Goal: Task Accomplishment & Management: Manage account settings

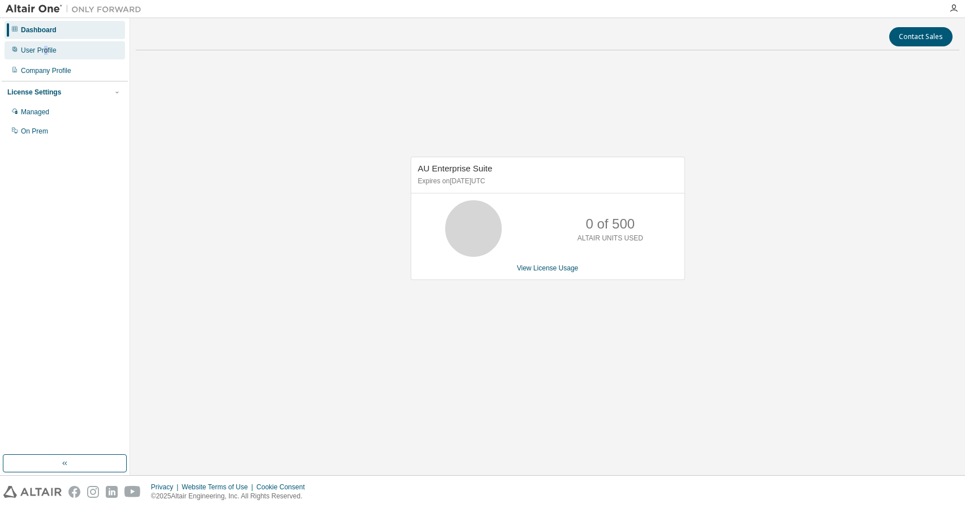
click at [45, 49] on div "User Profile" at bounding box center [39, 50] width 36 height 9
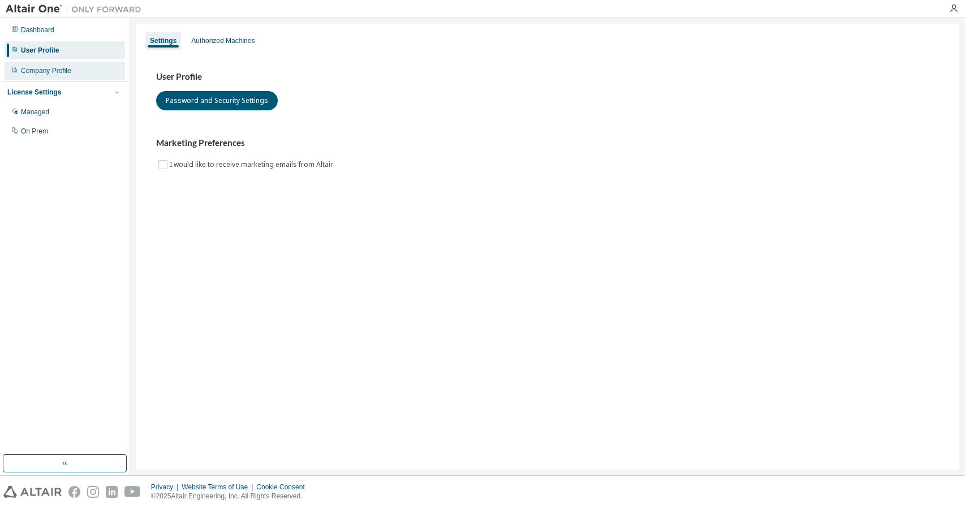
click at [54, 67] on div "Company Profile" at bounding box center [46, 70] width 50 height 9
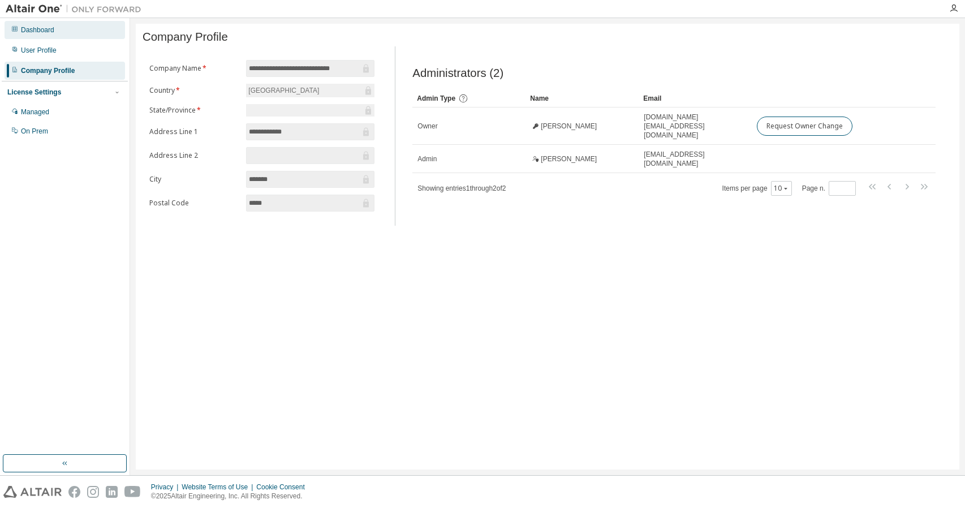
click at [62, 36] on div "Dashboard" at bounding box center [65, 30] width 120 height 18
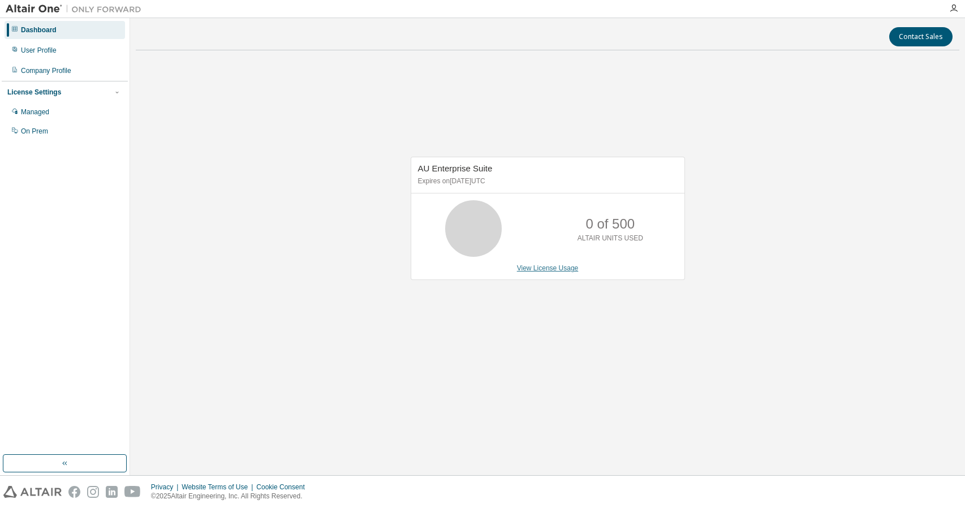
click at [546, 265] on link "View License Usage" at bounding box center [548, 268] width 62 height 8
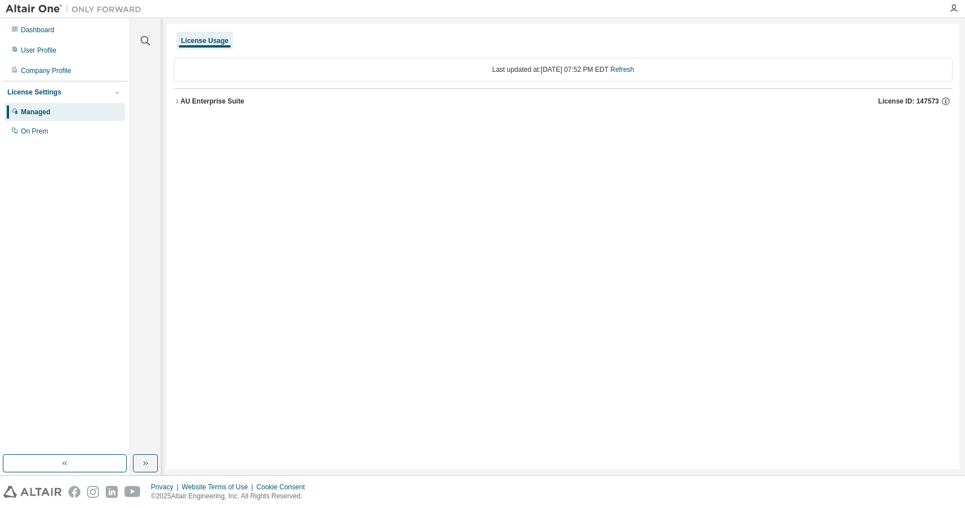
click at [216, 97] on div "AU Enterprise Suite" at bounding box center [212, 101] width 64 height 9
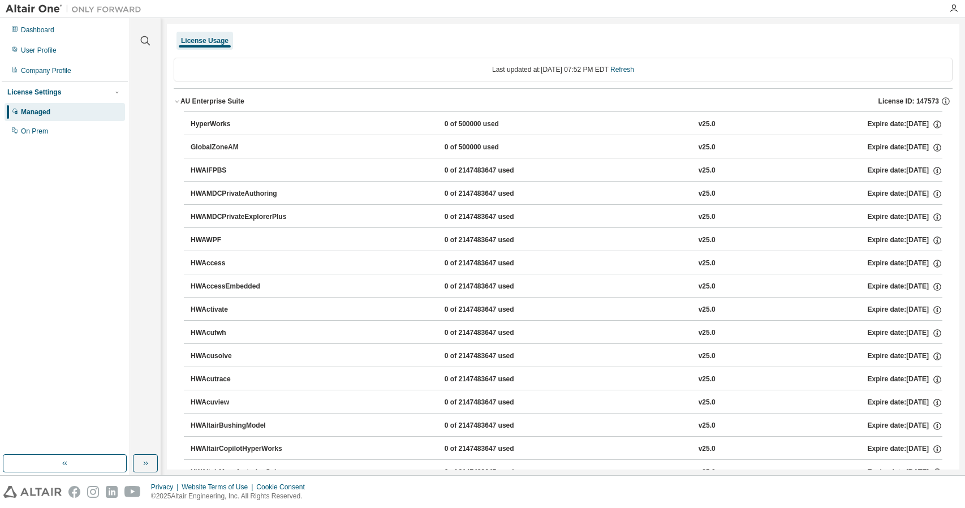
click at [283, 71] on div "Last updated at: Wed 2025-08-13 07:52 PM EDT Refresh" at bounding box center [563, 70] width 779 height 24
click at [283, 69] on div "Last updated at: Wed 2025-08-13 07:52 PM EDT Refresh" at bounding box center [563, 70] width 779 height 24
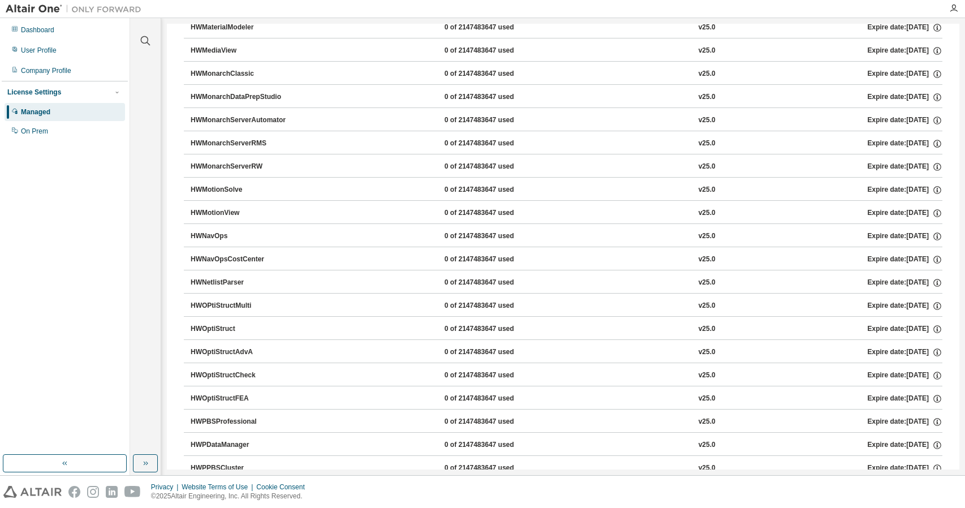
scroll to position [4298, 0]
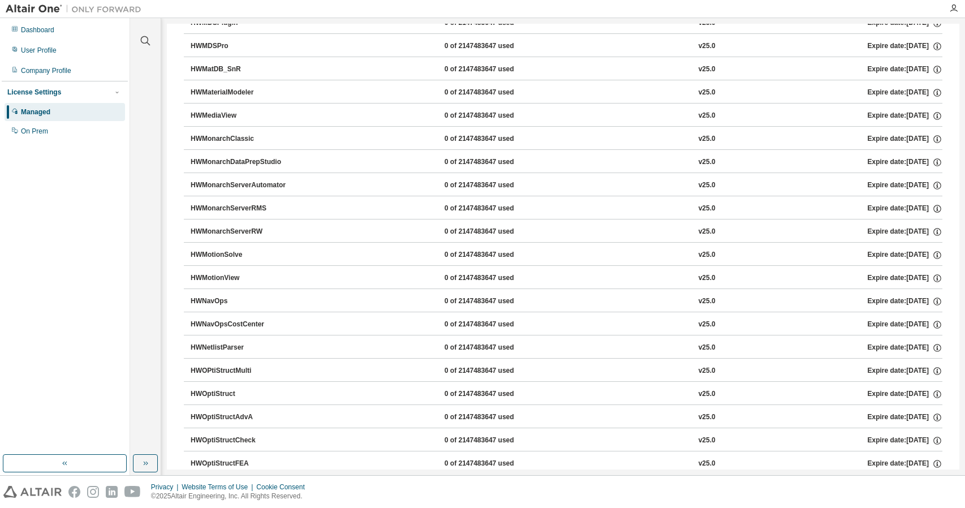
click at [236, 266] on button "HWMotionView 0 of 2147483647 used v25.0 Expire date: 2026-07-27" at bounding box center [567, 278] width 752 height 25
click at [228, 273] on div "HWMotionView" at bounding box center [242, 278] width 102 height 10
click at [886, 273] on div "Expire date: 2026-07-27" at bounding box center [905, 278] width 75 height 10
click at [218, 273] on div "HWMotionView" at bounding box center [242, 278] width 102 height 10
click at [220, 273] on div "HWMotionView" at bounding box center [242, 278] width 102 height 10
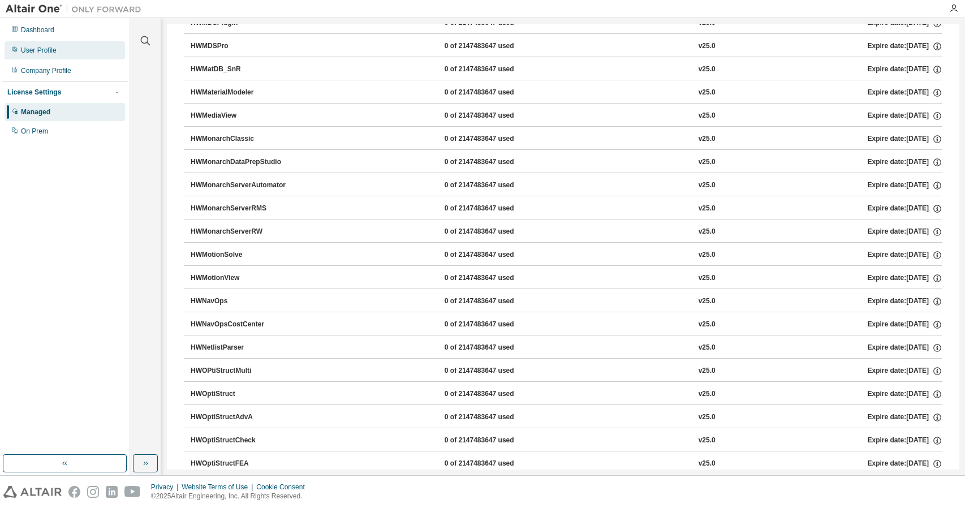
click at [78, 53] on div "User Profile" at bounding box center [65, 50] width 120 height 18
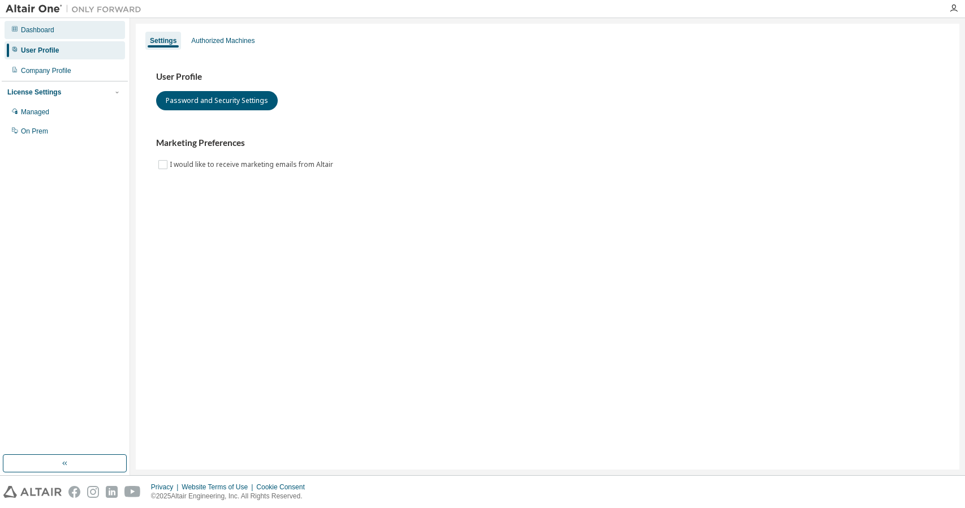
click at [73, 37] on div "Dashboard" at bounding box center [65, 30] width 120 height 18
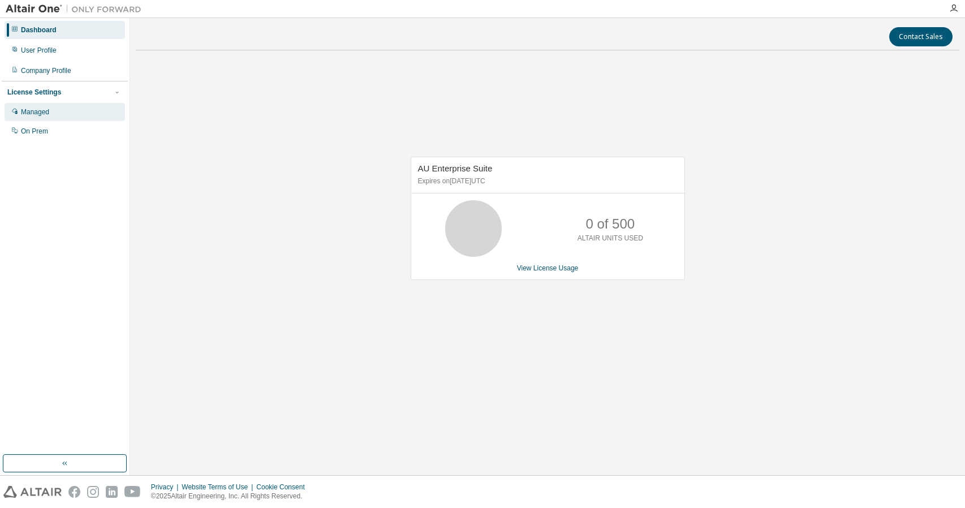
click at [45, 115] on div "Managed" at bounding box center [35, 111] width 28 height 9
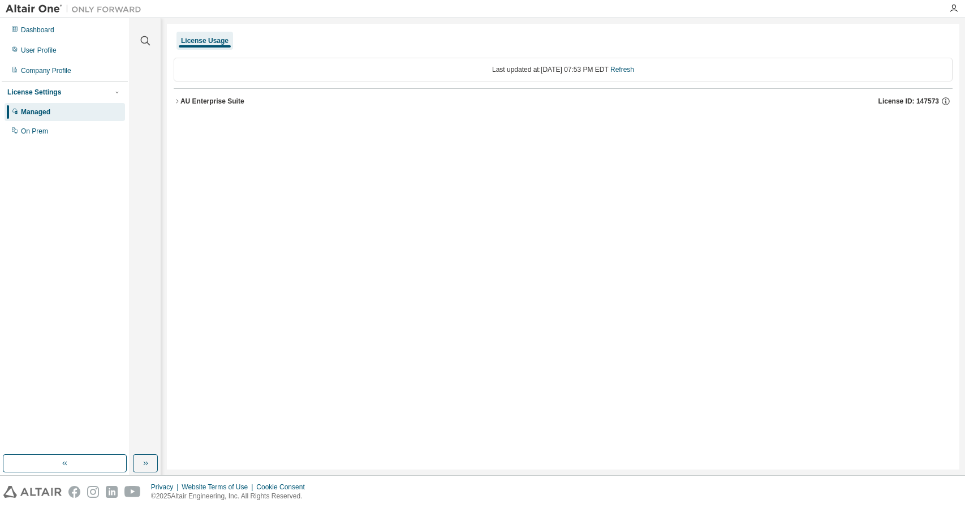
click at [184, 105] on div "AU Enterprise Suite" at bounding box center [212, 101] width 64 height 9
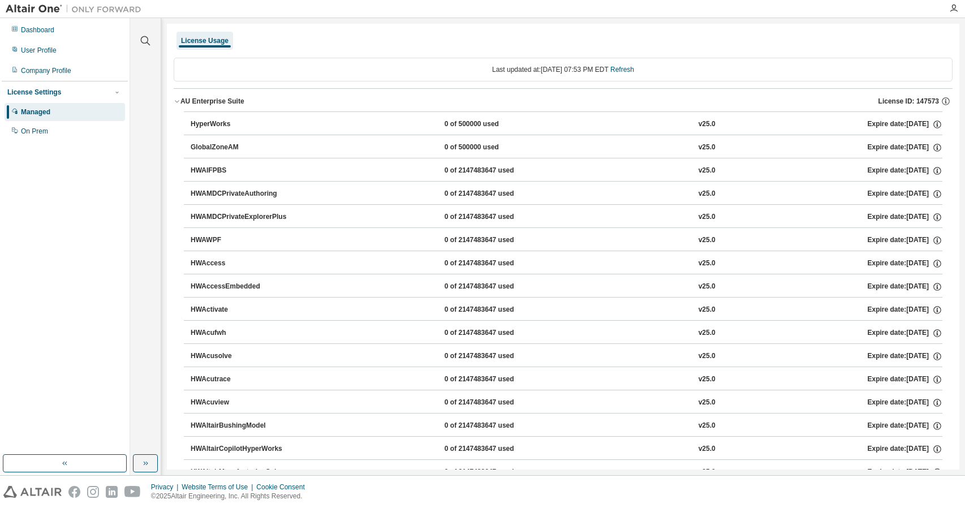
click at [231, 168] on div "HWAIFPBS" at bounding box center [242, 171] width 102 height 10
click at [210, 159] on button "HWAIFPBS 0 of 2147483647 used v25.0 Expire date: 2026-07-27" at bounding box center [567, 170] width 752 height 25
drag, startPoint x: 914, startPoint y: 100, endPoint x: 935, endPoint y: 101, distance: 21.0
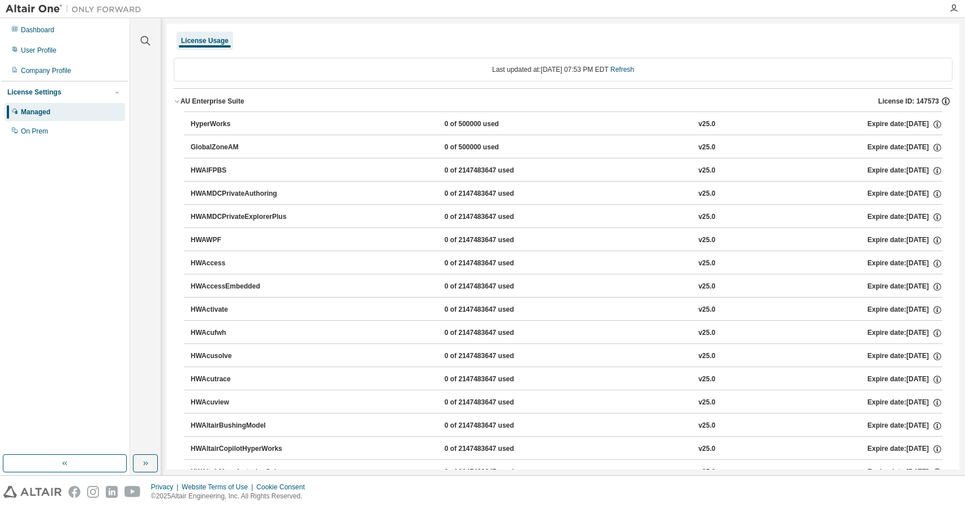
click at [935, 101] on div "License ID: 147573" at bounding box center [915, 101] width 74 height 10
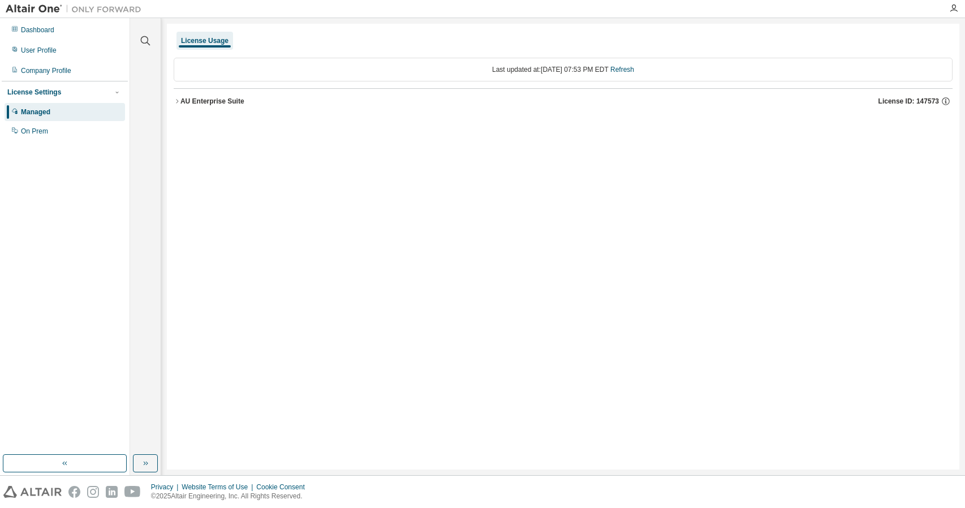
click at [921, 99] on span "License ID: 147573" at bounding box center [908, 101] width 61 height 9
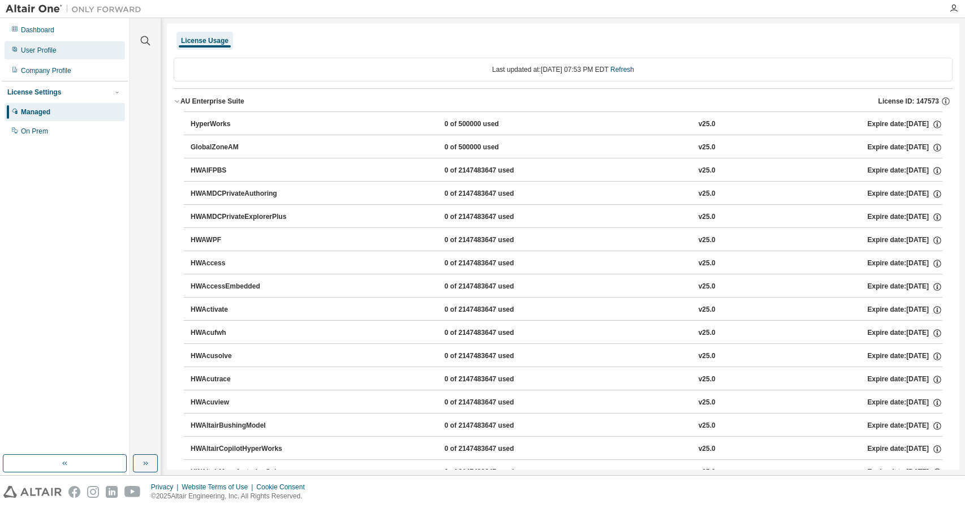
click at [53, 49] on div "User Profile" at bounding box center [39, 50] width 36 height 9
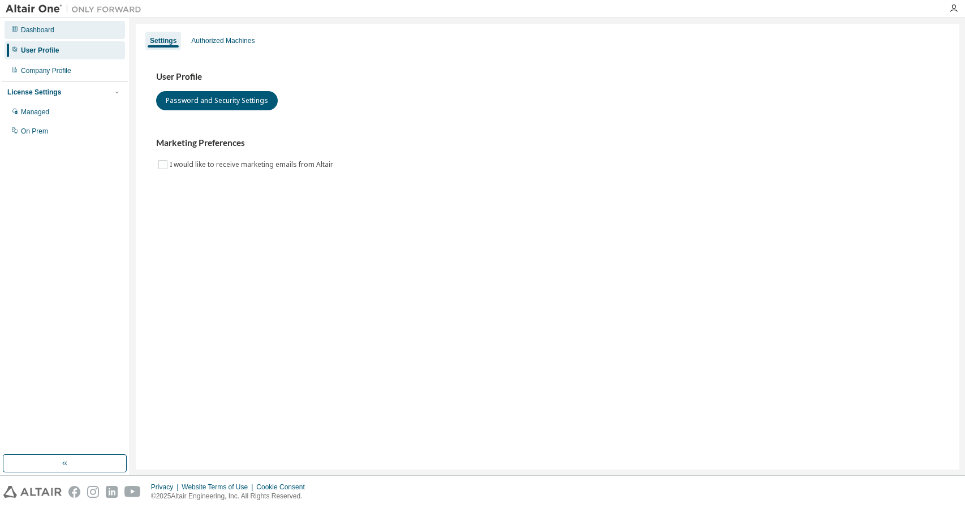
click at [56, 34] on div "Dashboard" at bounding box center [65, 30] width 120 height 18
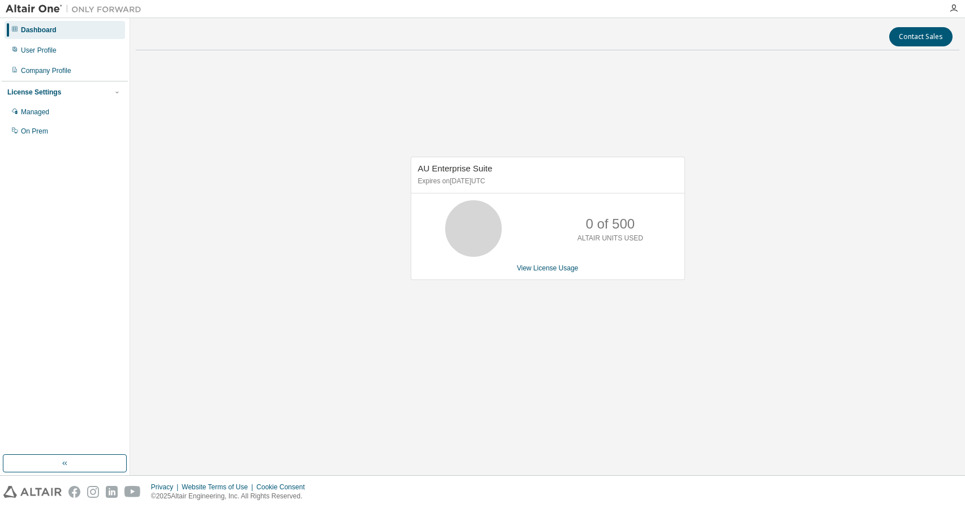
click at [947, 7] on div at bounding box center [953, 8] width 23 height 9
click at [952, 8] on icon "button" at bounding box center [953, 8] width 9 height 9
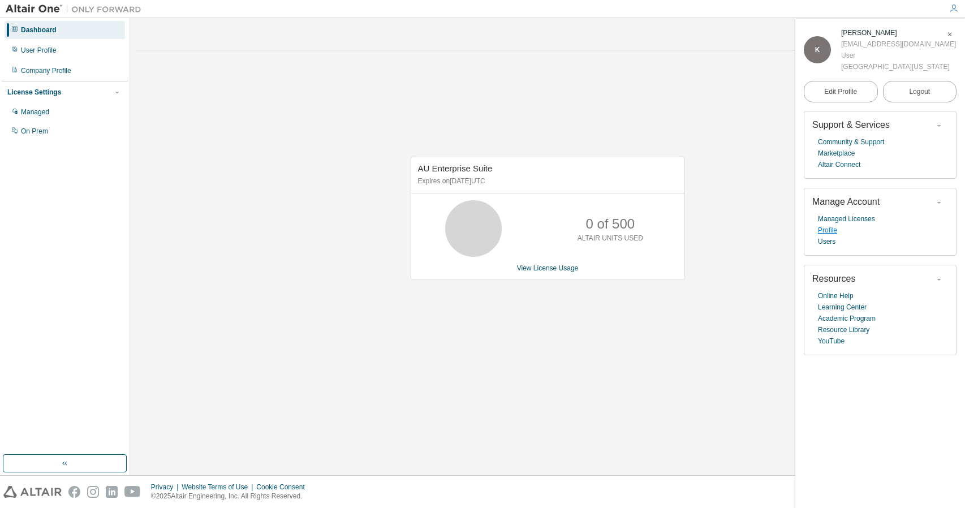
click at [831, 235] on link "Profile" at bounding box center [827, 230] width 19 height 11
click at [834, 244] on div "Managed Licenses Profile Users" at bounding box center [880, 230] width 136 height 34
click at [827, 245] on link "Users" at bounding box center [827, 241] width 18 height 11
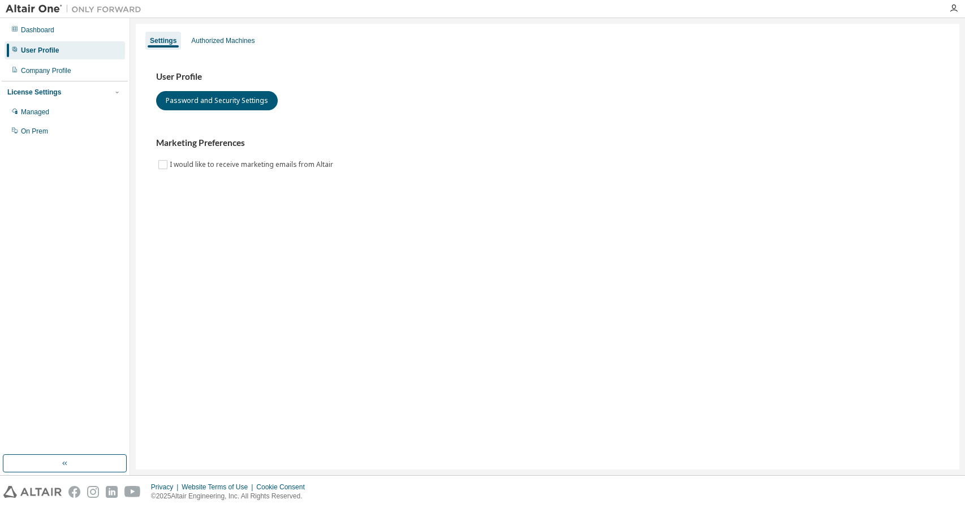
click at [215, 50] on div "Settings Authorized Machines" at bounding box center [548, 41] width 810 height 20
click at [219, 44] on div "Authorized Machines" at bounding box center [222, 40] width 63 height 9
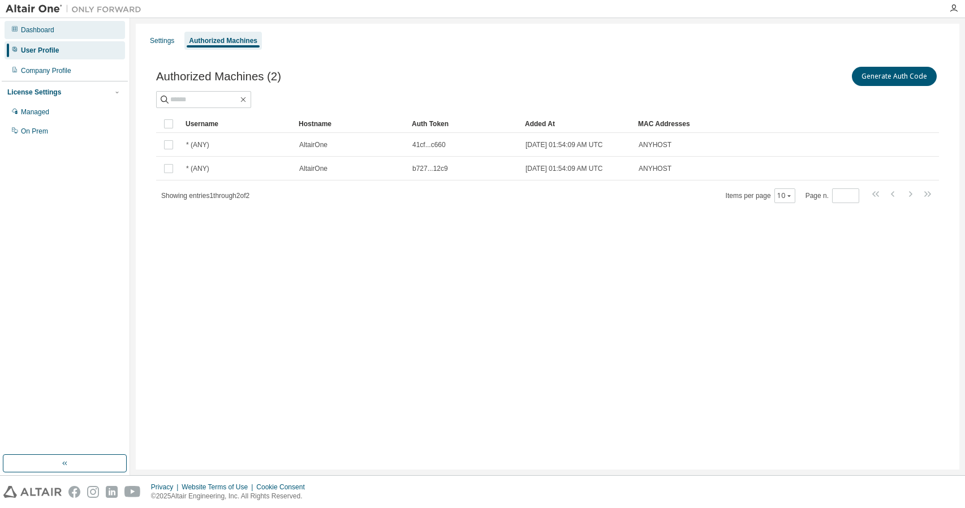
click at [70, 34] on div "Dashboard" at bounding box center [65, 30] width 120 height 18
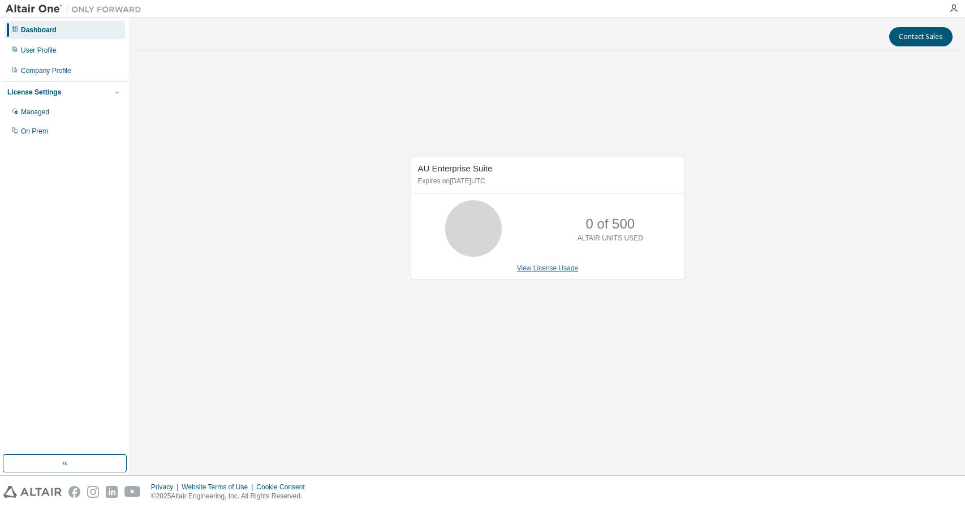
click at [530, 264] on link "View License Usage" at bounding box center [548, 268] width 62 height 8
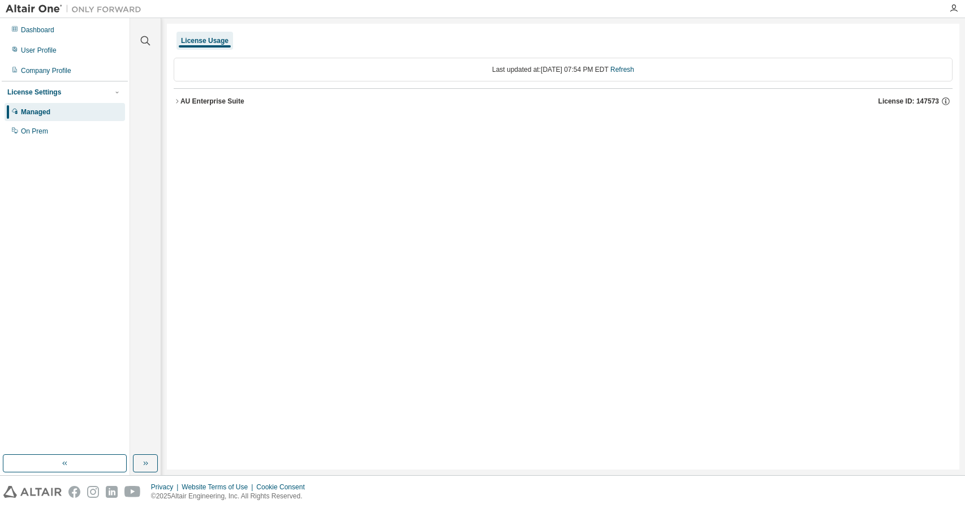
click at [217, 105] on div "AU Enterprise Suite" at bounding box center [212, 101] width 64 height 9
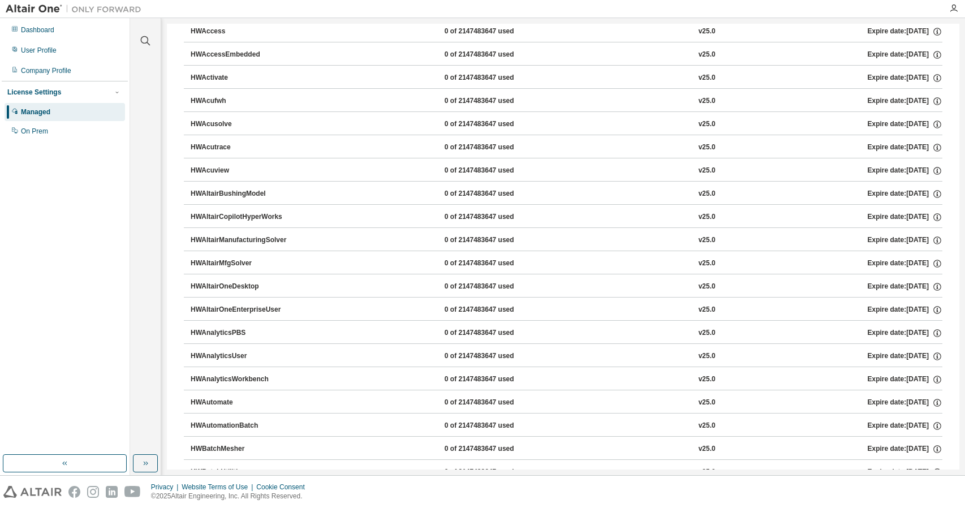
scroll to position [283, 0]
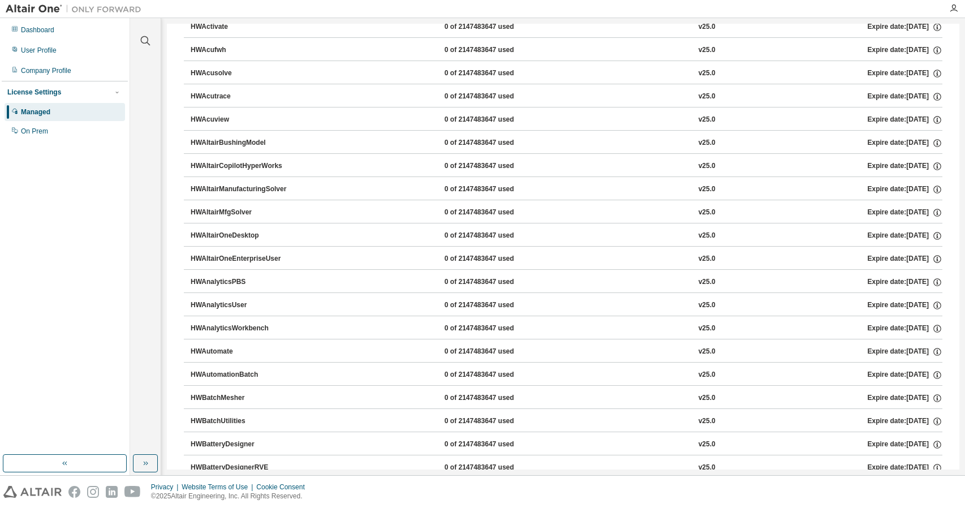
drag, startPoint x: 239, startPoint y: 132, endPoint x: 217, endPoint y: 117, distance: 26.8
click at [217, 117] on div "HWAcuview" at bounding box center [242, 120] width 102 height 10
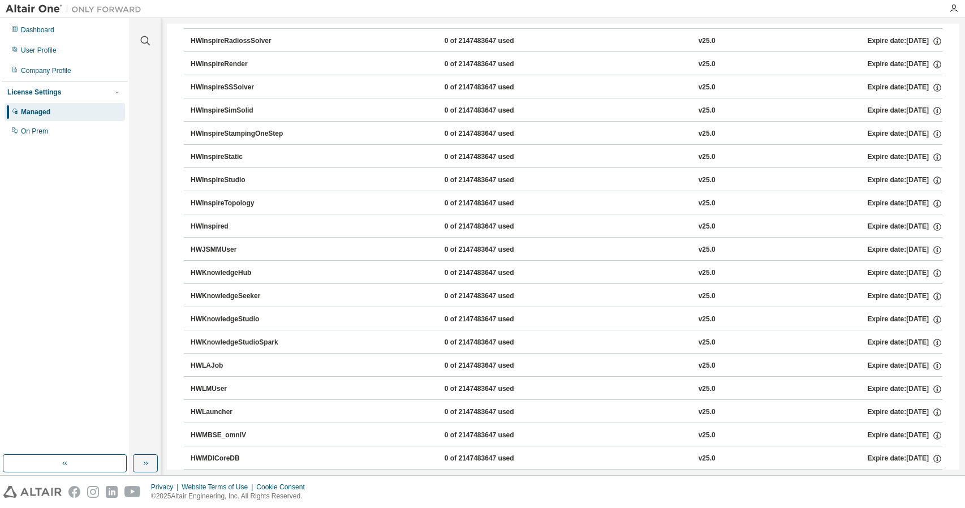
scroll to position [3840, 0]
click at [82, 202] on div "Dashboard User Profile Company Profile License Settings Managed On Prem" at bounding box center [65, 236] width 126 height 433
click at [69, 44] on div "User Profile" at bounding box center [65, 50] width 120 height 18
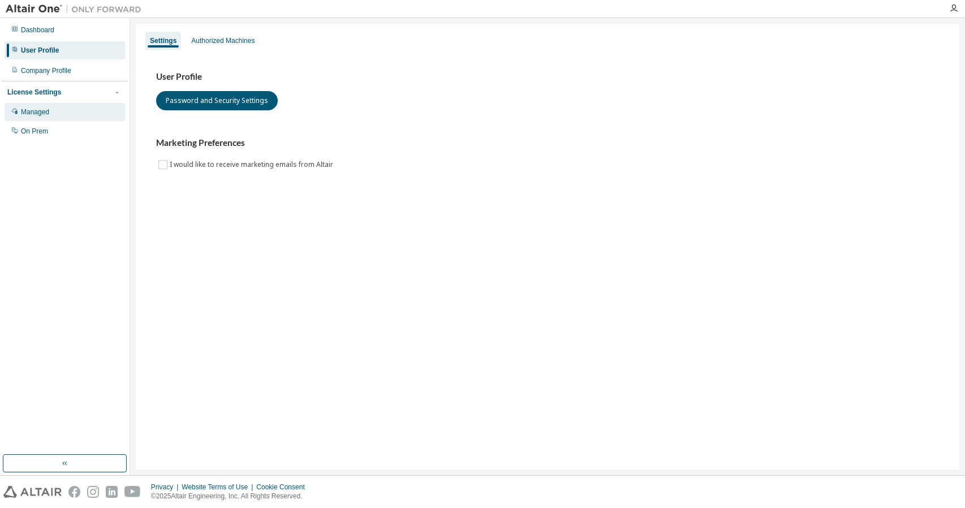
click at [73, 111] on div "Managed" at bounding box center [65, 112] width 120 height 18
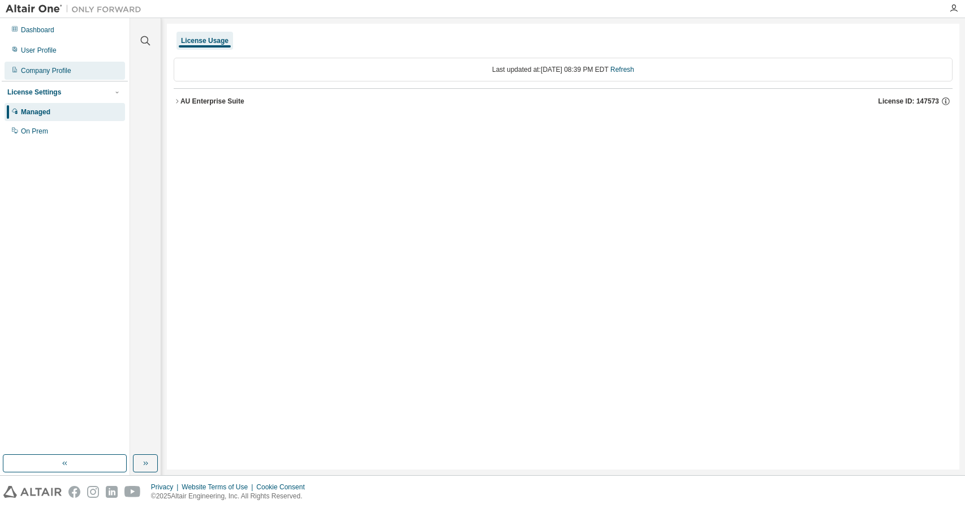
click at [64, 74] on div "Company Profile" at bounding box center [46, 70] width 50 height 9
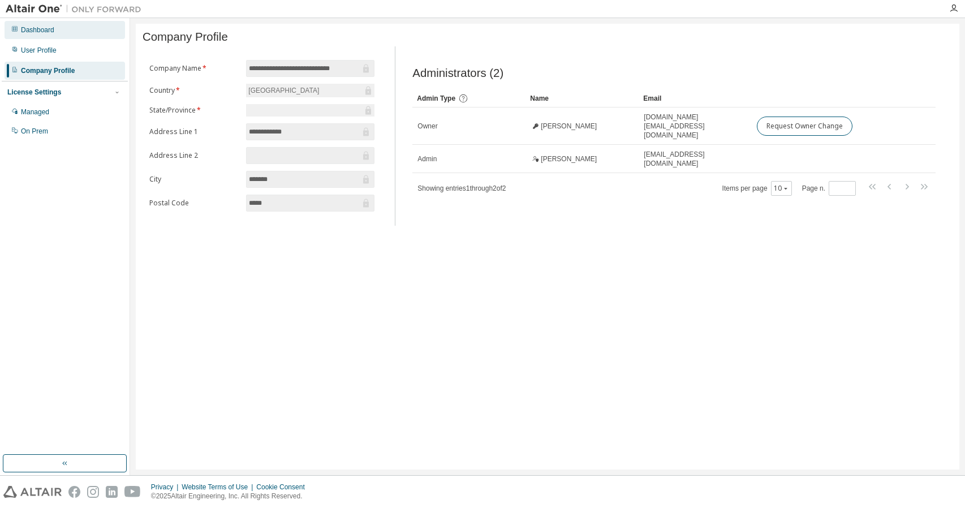
click at [51, 26] on div "Dashboard" at bounding box center [37, 29] width 33 height 9
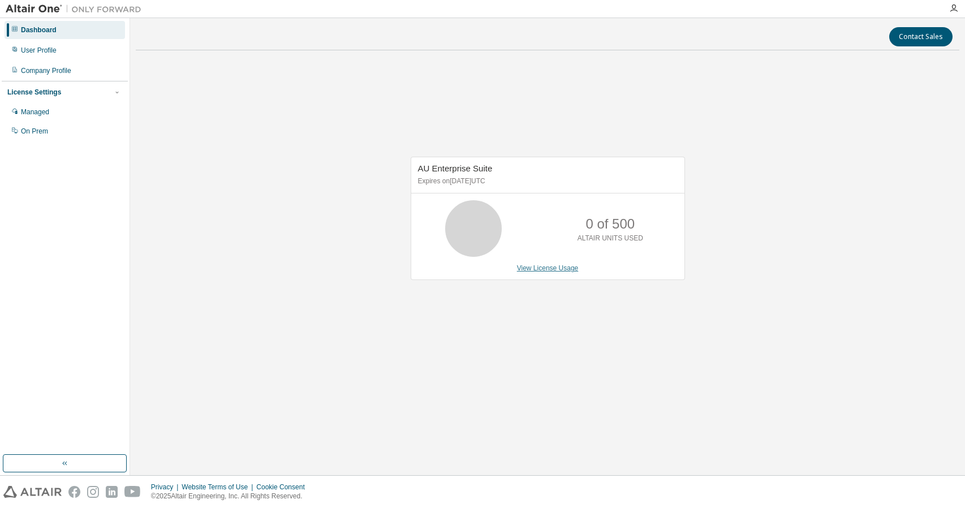
click at [551, 271] on link "View License Usage" at bounding box center [548, 268] width 62 height 8
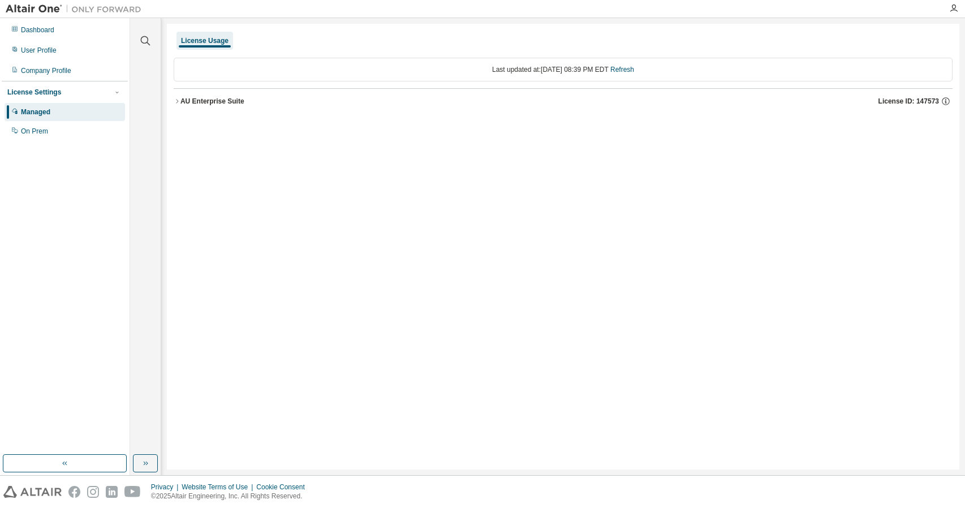
click at [200, 99] on div "AU Enterprise Suite" at bounding box center [212, 101] width 64 height 9
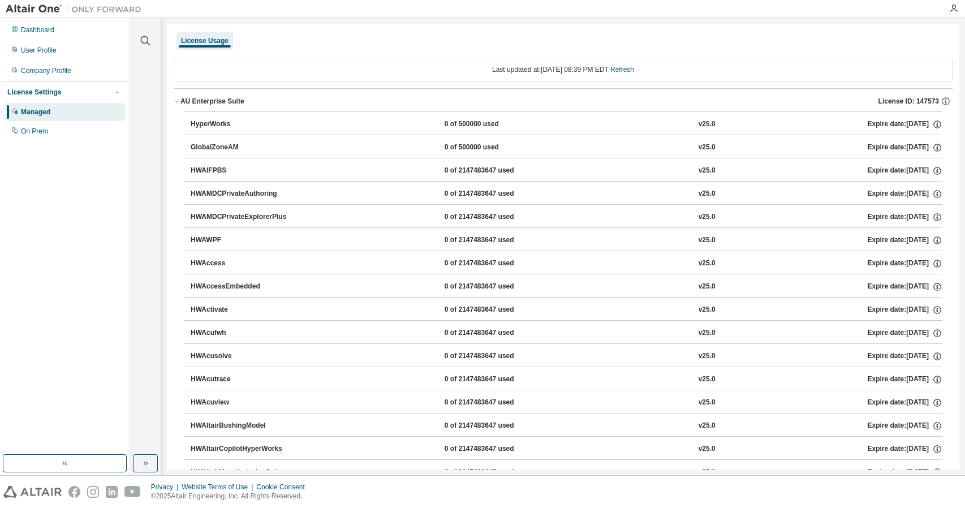
click at [690, 103] on div "AU Enterprise Suite License ID: 147573" at bounding box center [566, 101] width 772 height 10
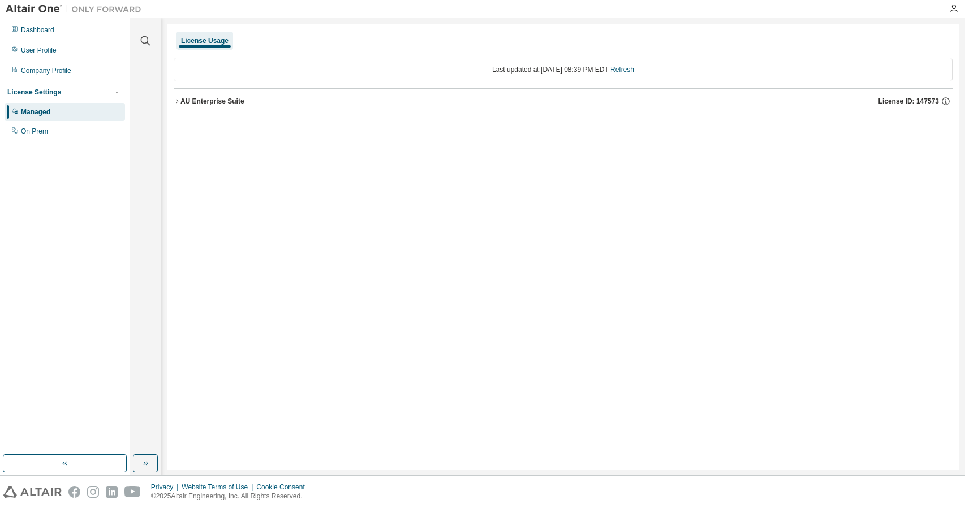
click at [690, 102] on div "AU Enterprise Suite License ID: 147573" at bounding box center [566, 101] width 772 height 10
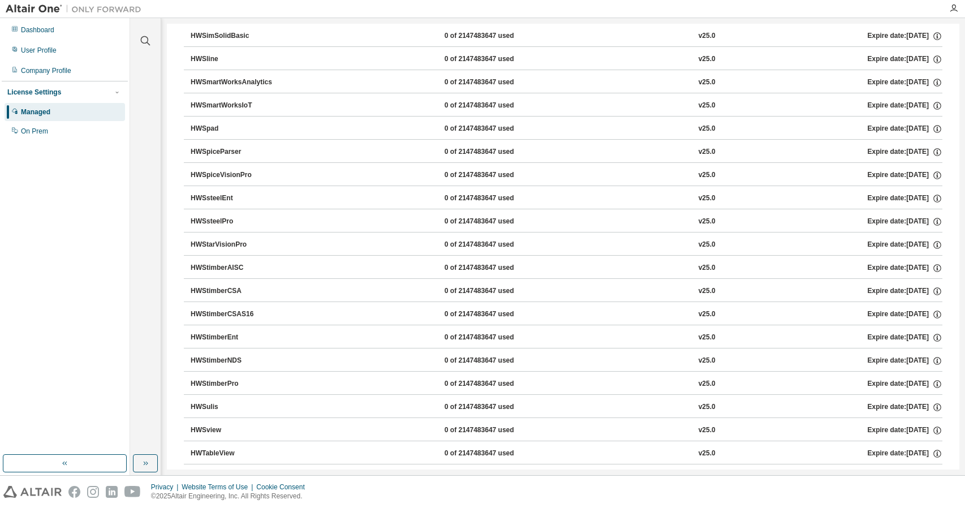
scroll to position [7183, 0]
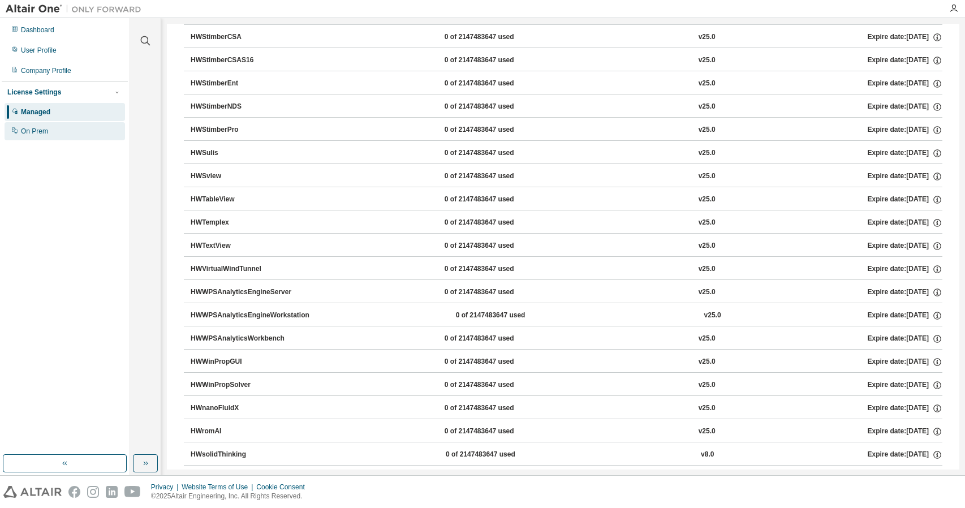
click at [49, 133] on div "On Prem" at bounding box center [65, 131] width 120 height 18
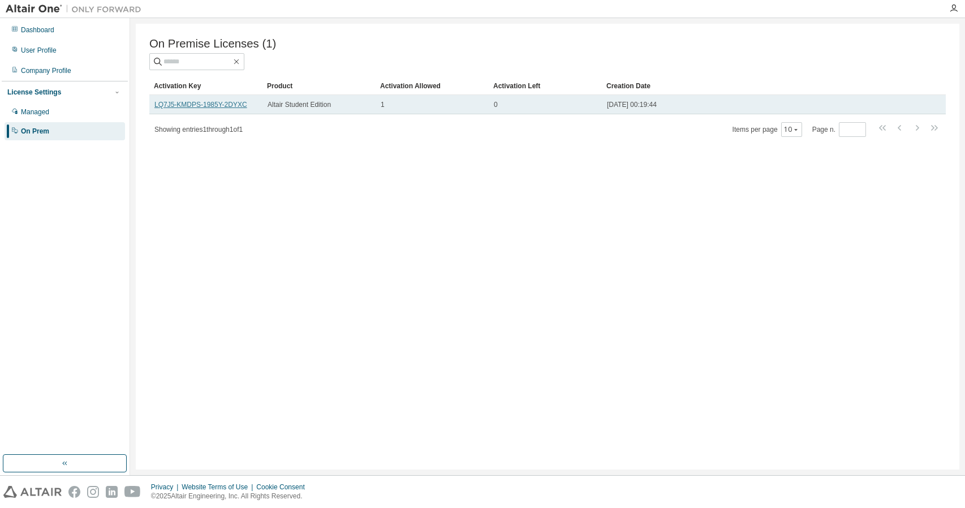
click at [210, 107] on link "LQ7J5-KMDPS-1985Y-2DYXC" at bounding box center [200, 105] width 93 height 8
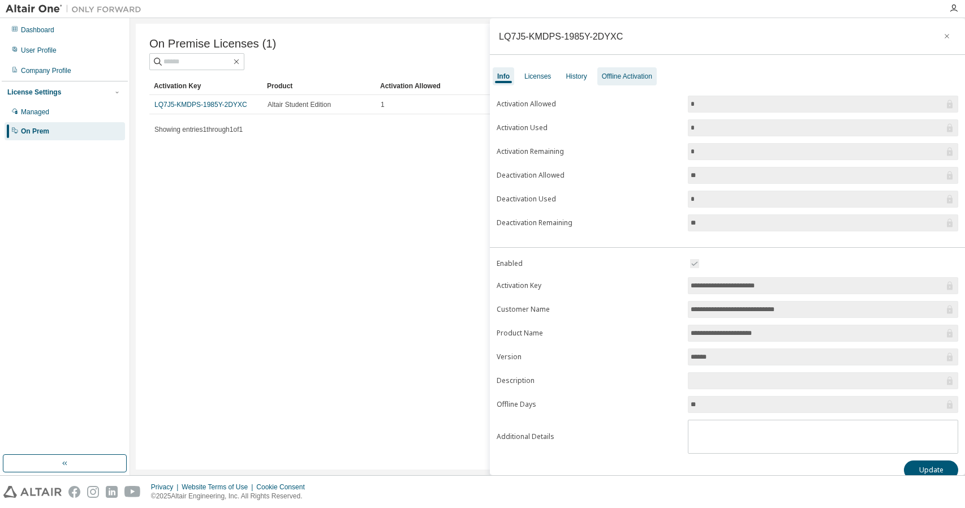
click at [616, 78] on div "Offline Activation" at bounding box center [627, 76] width 50 height 9
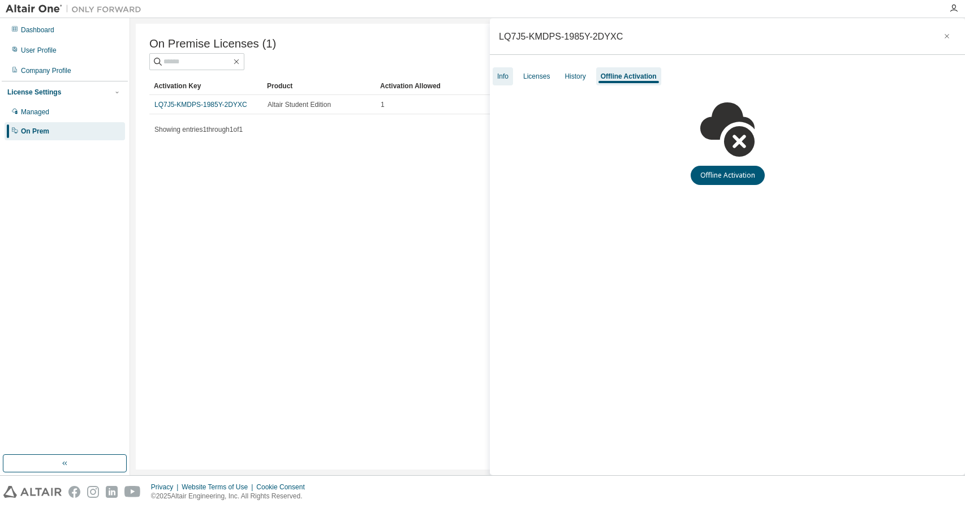
click at [502, 83] on div "Info" at bounding box center [503, 76] width 20 height 18
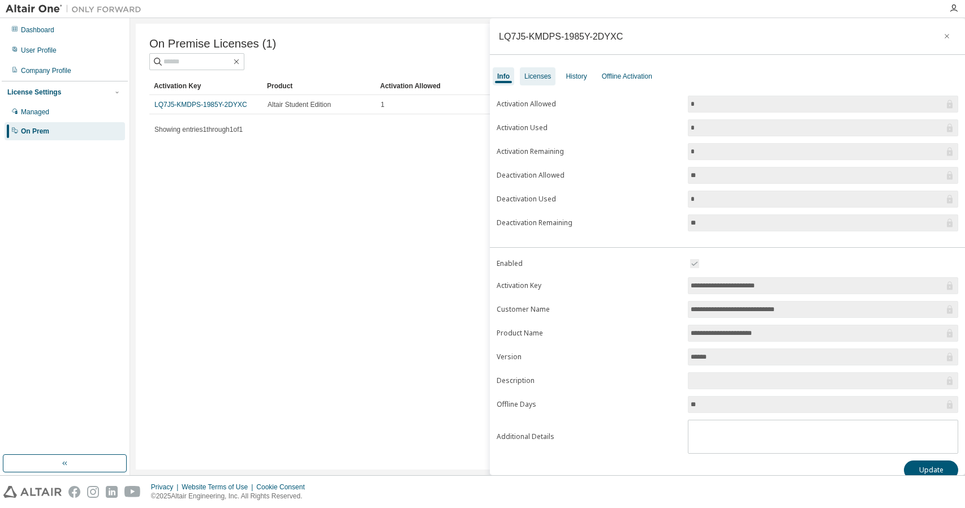
click at [540, 77] on div "Licenses" at bounding box center [537, 76] width 27 height 9
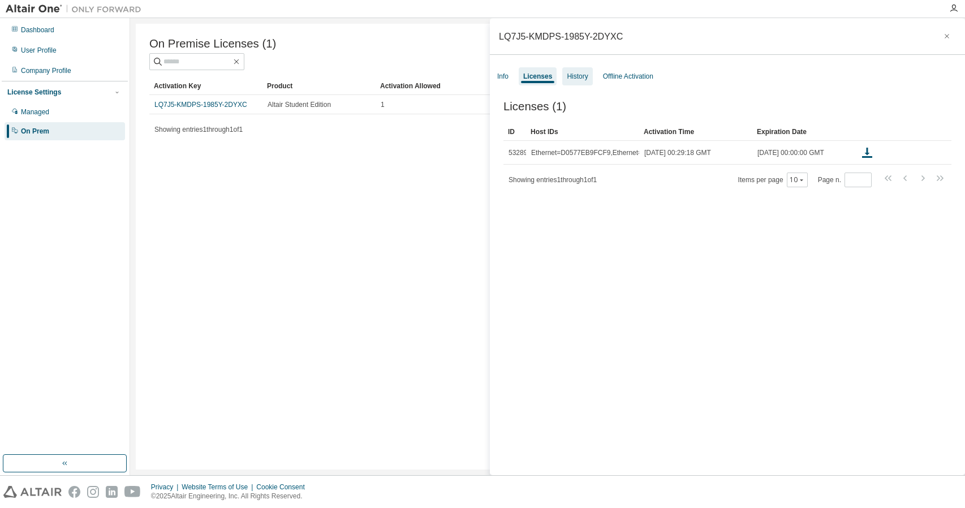
click at [586, 75] on div "History" at bounding box center [577, 76] width 30 height 18
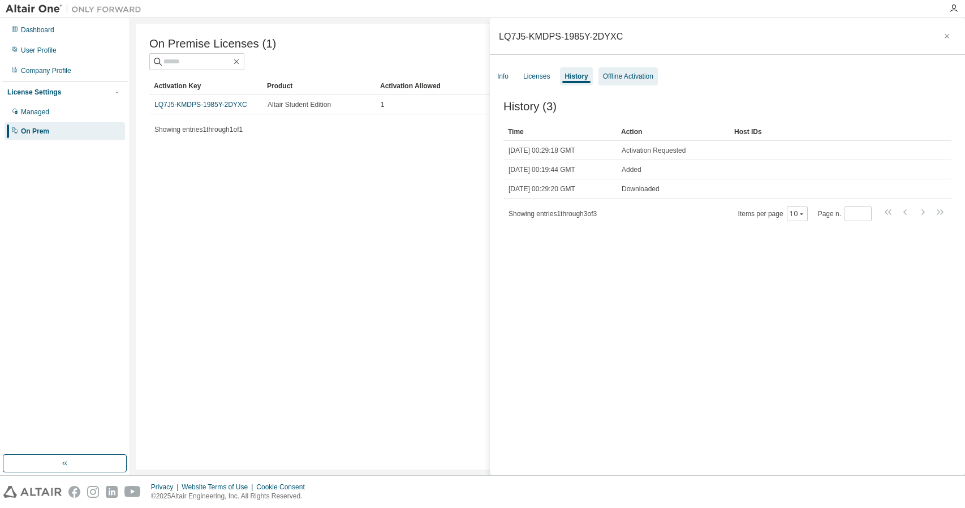
click at [627, 75] on div "Offline Activation" at bounding box center [628, 76] width 50 height 9
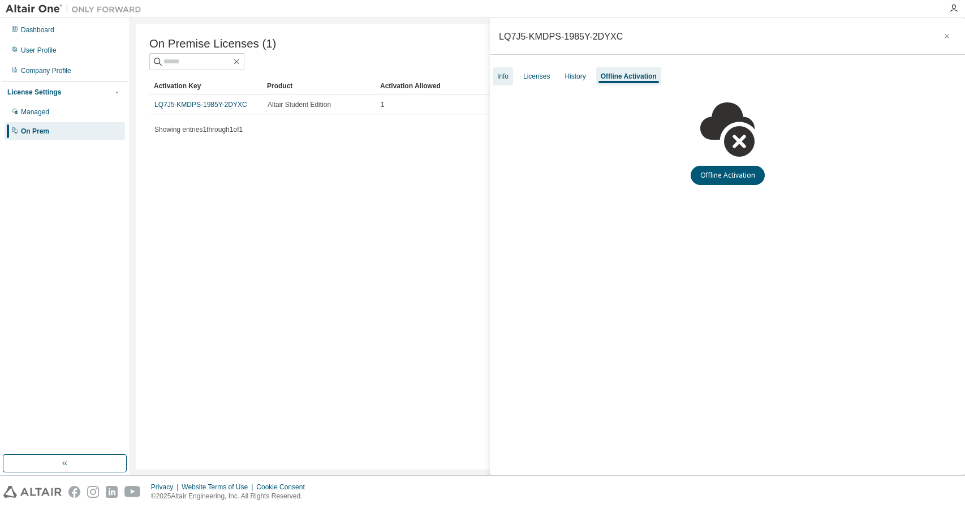
click at [507, 75] on div "Info" at bounding box center [502, 76] width 11 height 9
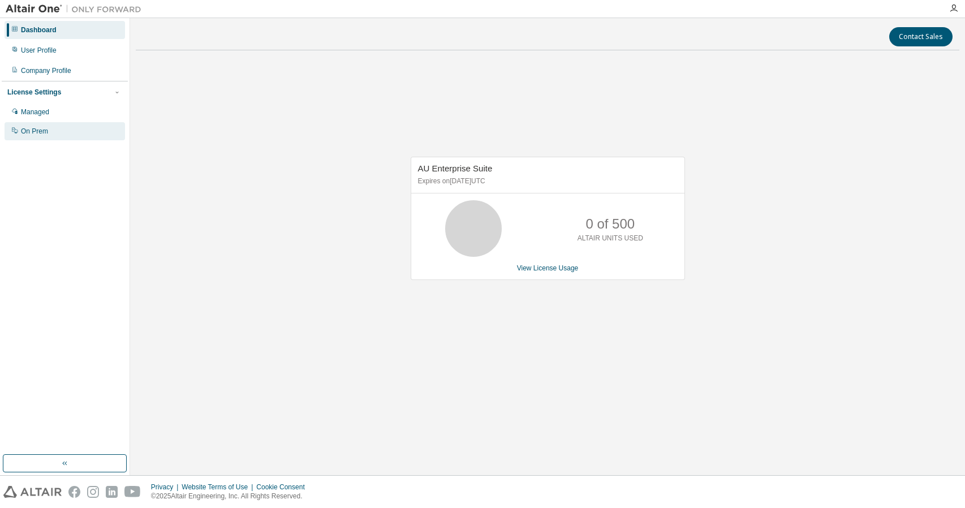
click at [72, 133] on div "On Prem" at bounding box center [65, 131] width 120 height 18
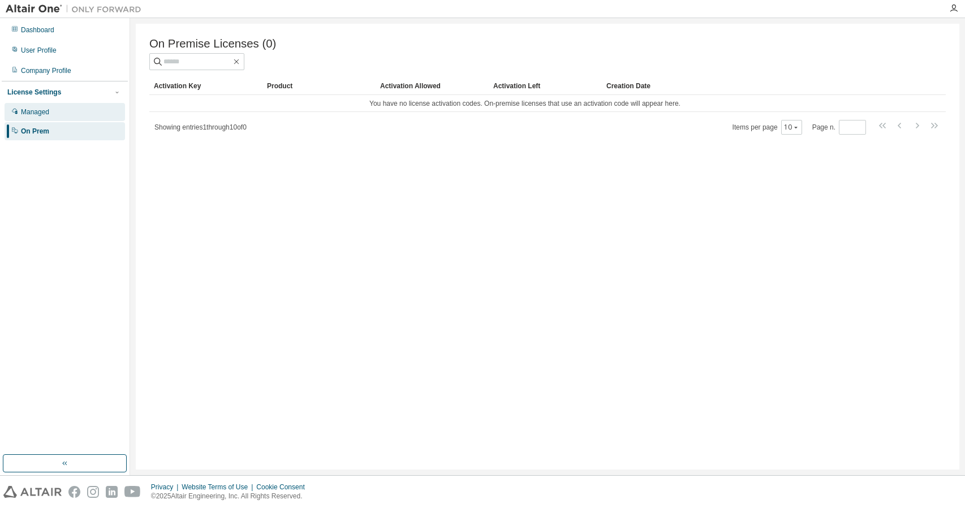
click at [59, 115] on div "Managed" at bounding box center [65, 112] width 120 height 18
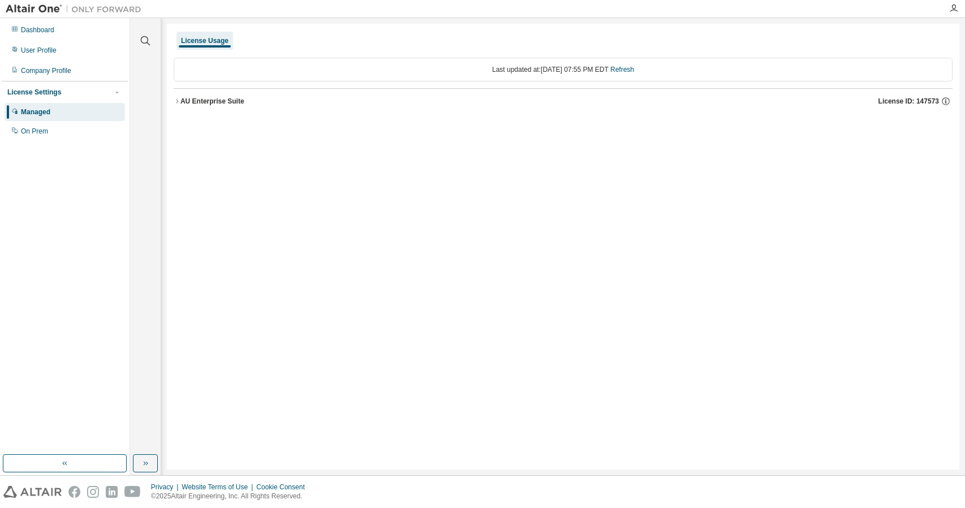
click at [307, 62] on div "Last updated at: [DATE] 07:55 PM EDT Refresh" at bounding box center [563, 70] width 779 height 24
click at [233, 117] on div "Last updated at: [DATE] 07:55 PM EDT Refresh AU Enterprise Suite License ID: 14…" at bounding box center [563, 86] width 779 height 70
click at [193, 96] on button "AU Enterprise Suite License ID: 147573" at bounding box center [563, 101] width 779 height 25
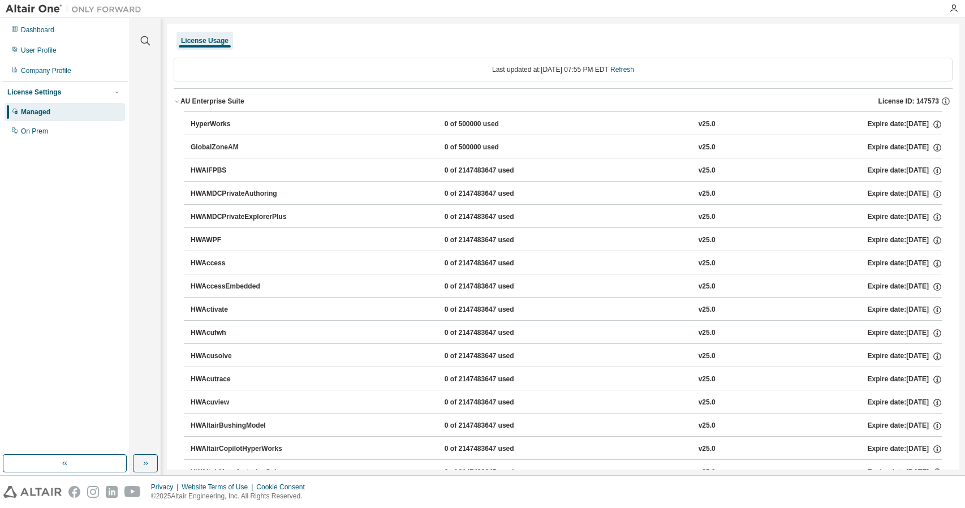
drag, startPoint x: 260, startPoint y: 182, endPoint x: 564, endPoint y: 153, distance: 306.1
click at [566, 153] on button "GlobalZoneAM 0 of 500000 used v25.0 Expire date: 2026-07-27" at bounding box center [567, 147] width 752 height 25
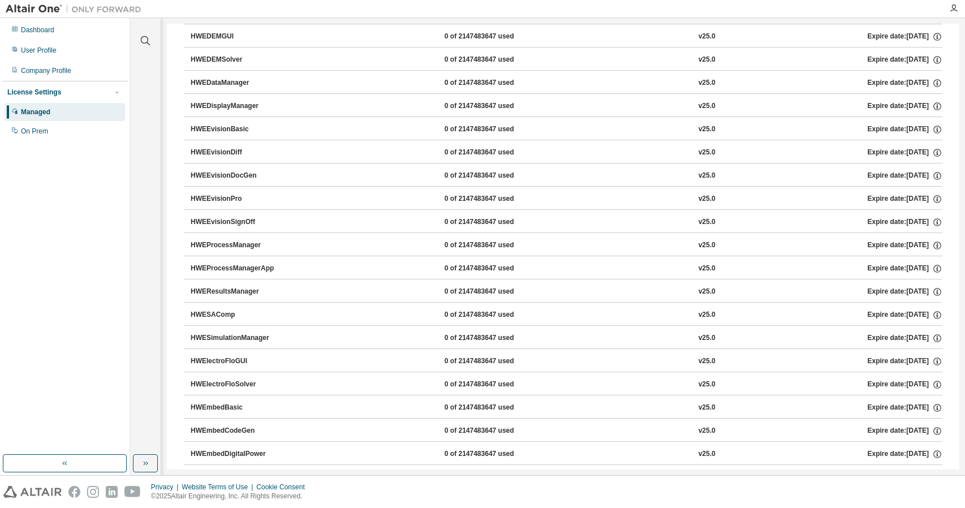
scroll to position [1470, 0]
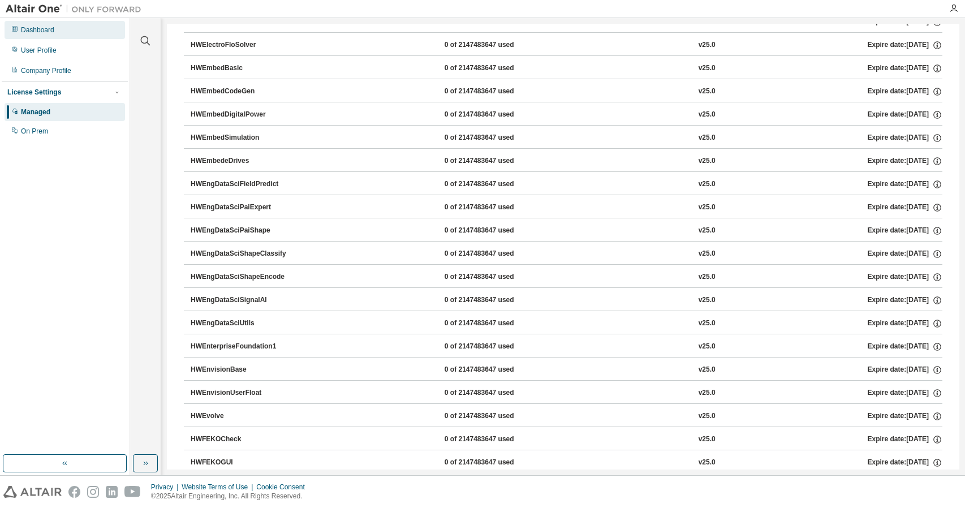
click at [64, 36] on div "Dashboard" at bounding box center [65, 30] width 120 height 18
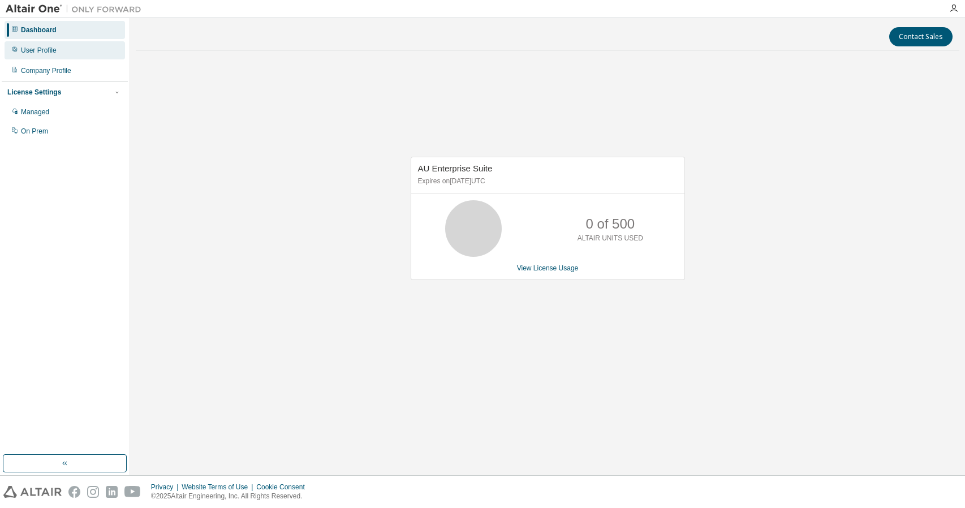
click at [69, 58] on div "User Profile" at bounding box center [65, 50] width 120 height 18
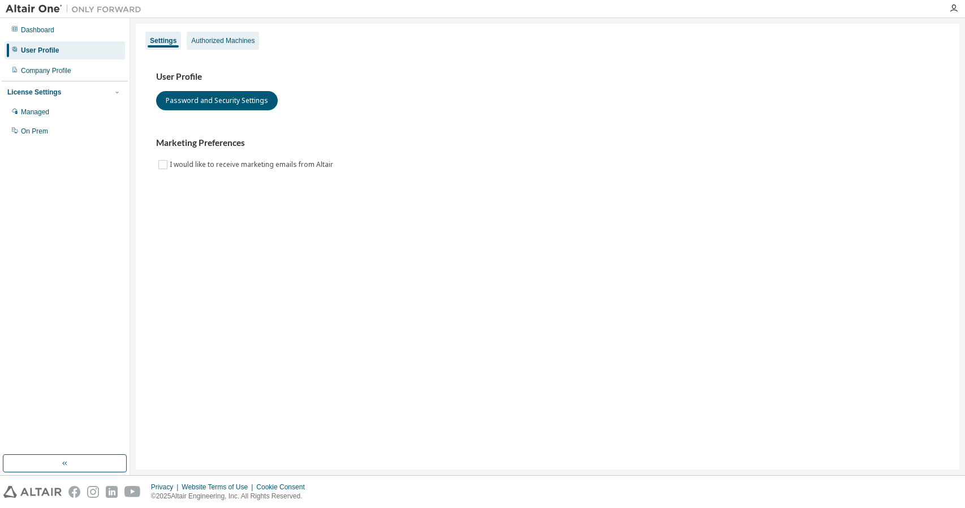
click at [216, 41] on div "Authorized Machines" at bounding box center [222, 40] width 63 height 9
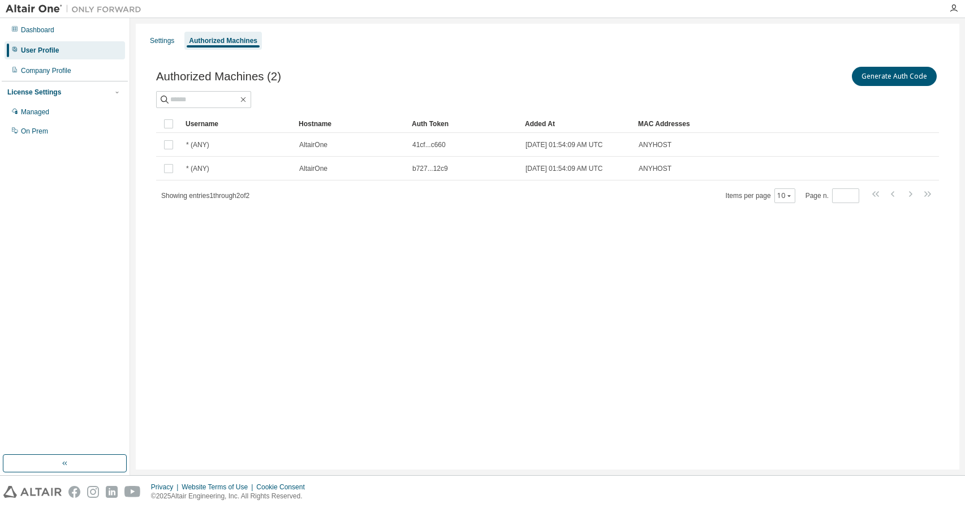
click at [207, 89] on div "Authorized Machines (2) Generate Auth Code" at bounding box center [547, 86] width 783 height 44
click at [209, 94] on input "text" at bounding box center [204, 99] width 68 height 11
click at [898, 72] on button "Generate Auth Code" at bounding box center [894, 76] width 85 height 19
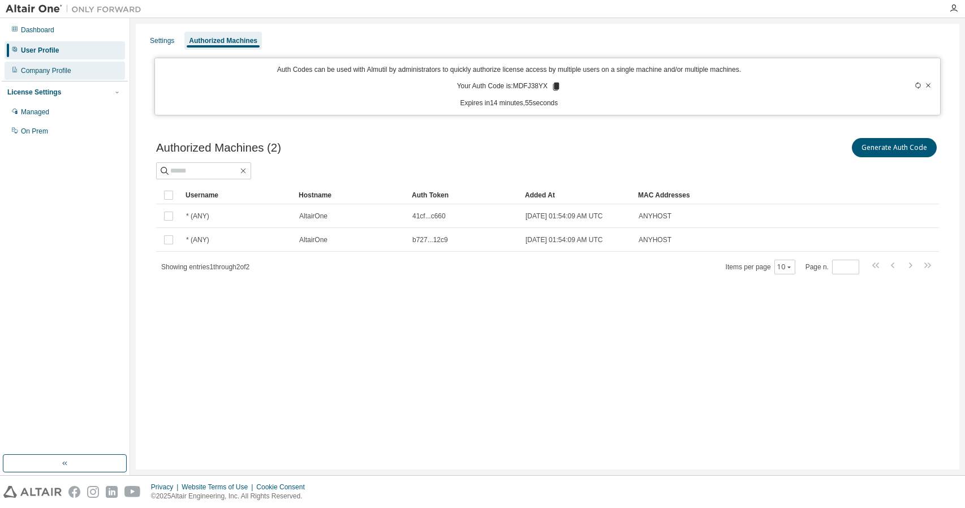
click at [46, 72] on div "Company Profile" at bounding box center [46, 70] width 50 height 9
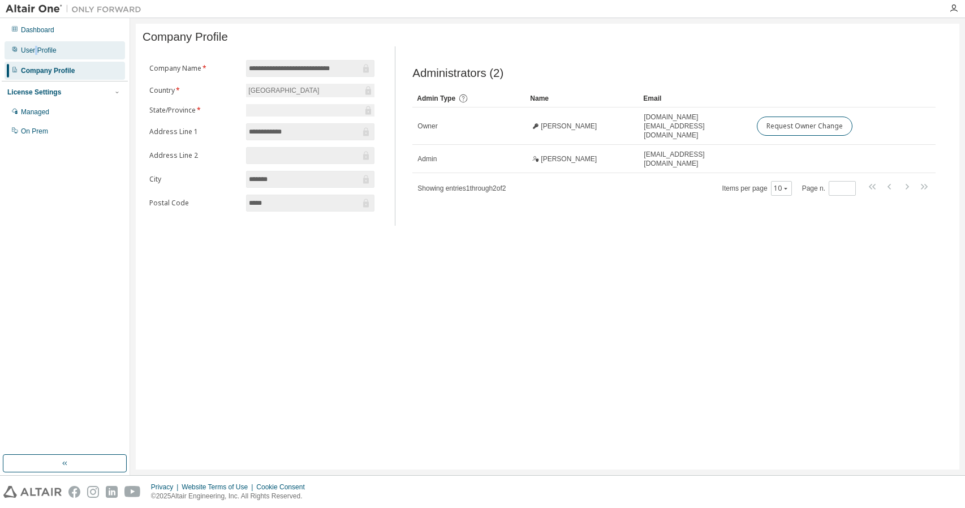
click at [36, 55] on div "User Profile" at bounding box center [65, 50] width 120 height 18
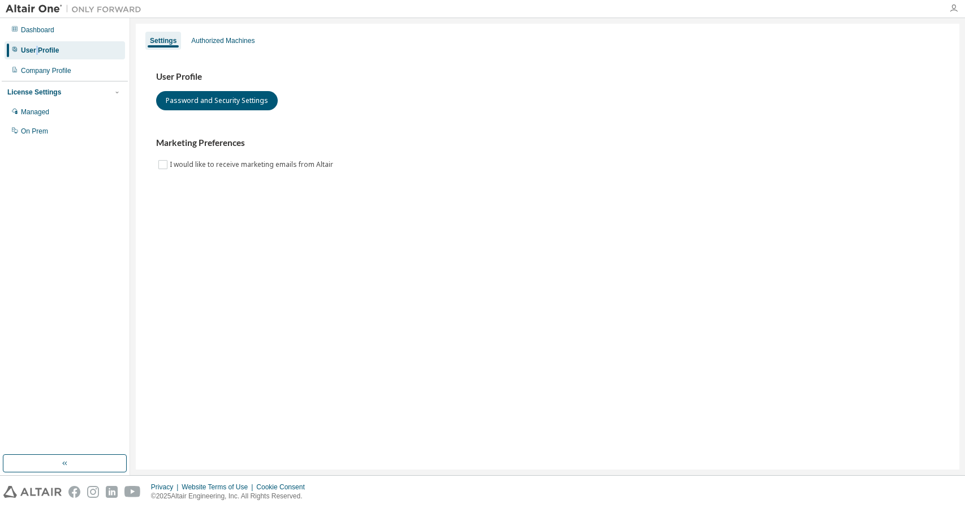
click at [956, 9] on icon "button" at bounding box center [953, 8] width 9 height 9
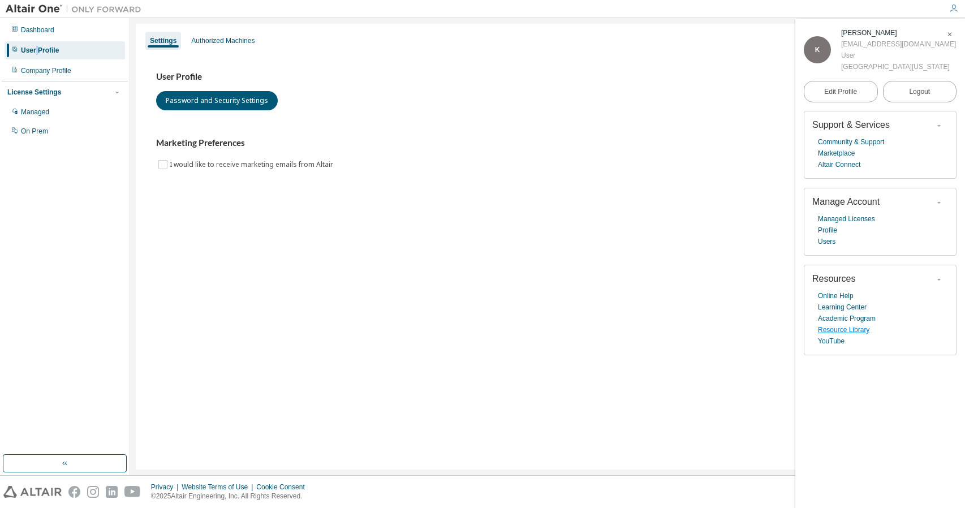
click at [842, 331] on link "Resource Library" at bounding box center [843, 329] width 51 height 11
click at [873, 87] on link "Edit Profile" at bounding box center [841, 91] width 74 height 21
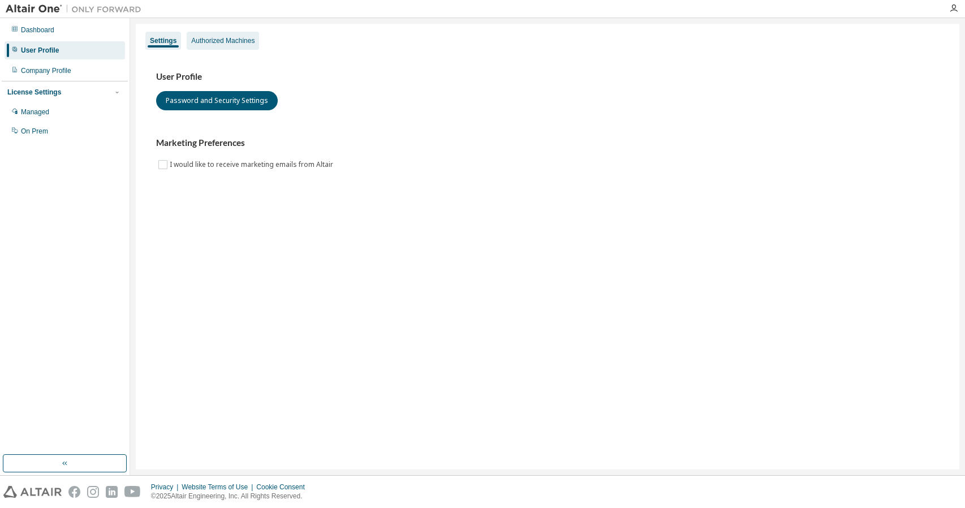
click at [230, 42] on div "Authorized Machines" at bounding box center [222, 40] width 63 height 9
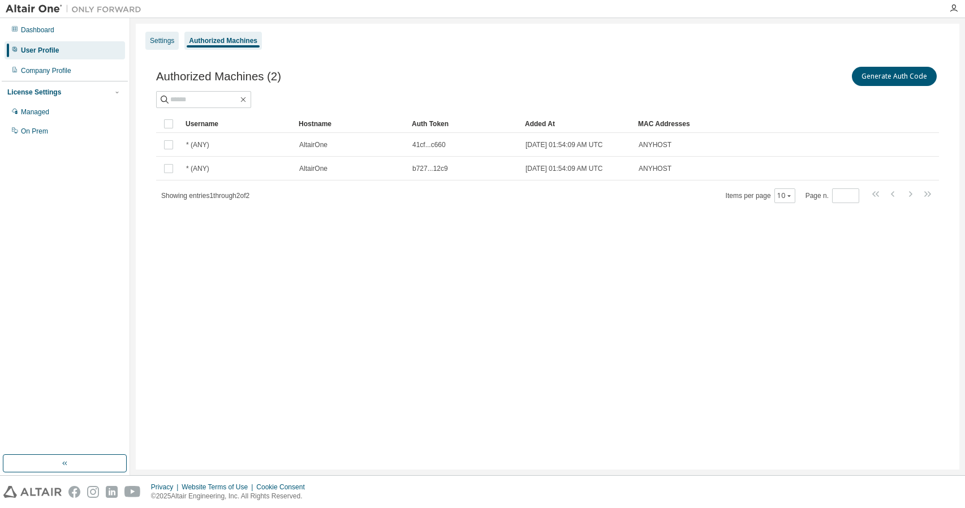
click at [166, 40] on div "Settings" at bounding box center [162, 40] width 24 height 9
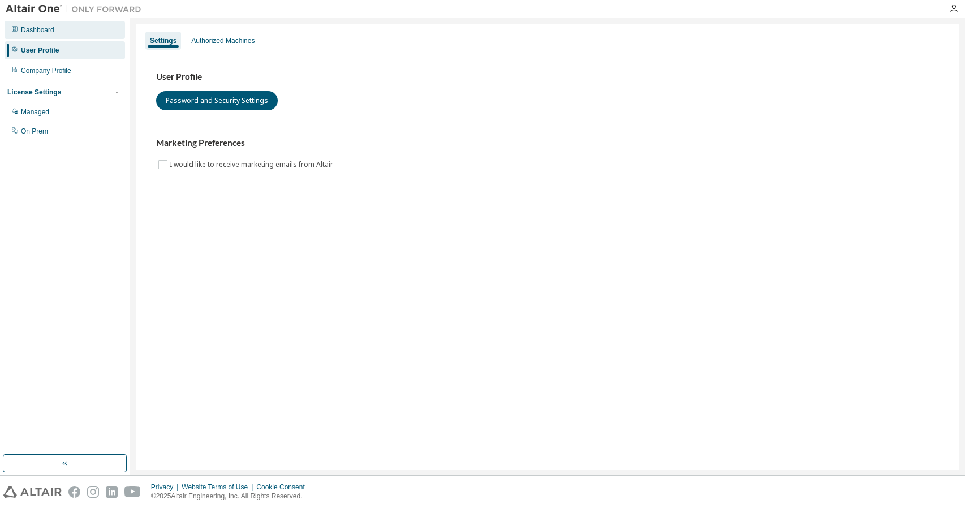
click at [34, 34] on div "Dashboard" at bounding box center [65, 30] width 120 height 18
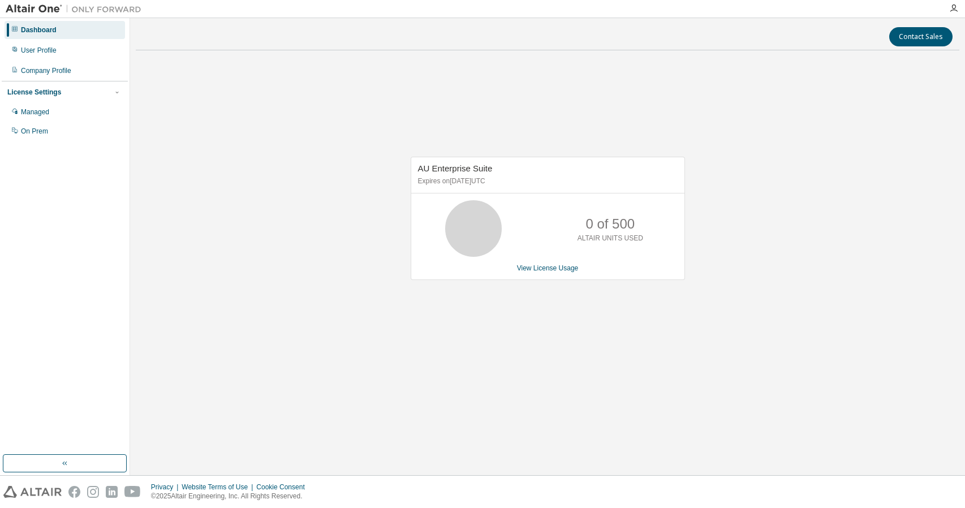
click at [588, 240] on p "ALTAIR UNITS USED" at bounding box center [610, 239] width 66 height 10
click at [591, 236] on p "ALTAIR UNITS USED" at bounding box center [610, 239] width 66 height 10
click at [554, 259] on div "AU Enterprise Suite Expires on [DATE] UTC 0 of 500 ALTAIR UNITS USED View Licen…" at bounding box center [548, 218] width 274 height 123
click at [455, 168] on span "AU Enterprise Suite" at bounding box center [455, 168] width 75 height 10
drag, startPoint x: 455, startPoint y: 167, endPoint x: 364, endPoint y: 168, distance: 91.1
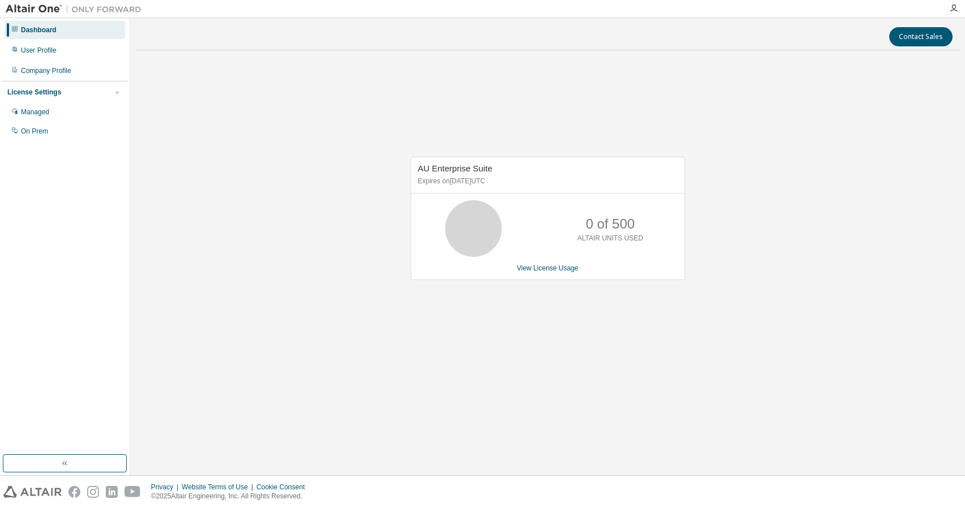
click at [364, 168] on div "AU Enterprise Suite Expires on [DATE] UTC 0 of 500 ALTAIR UNITS USED View Licen…" at bounding box center [547, 224] width 823 height 330
